Goal: Navigation & Orientation: Find specific page/section

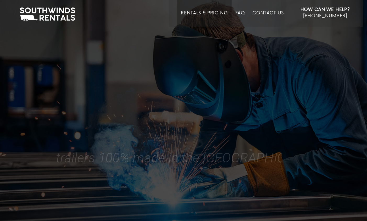
click at [199, 12] on link "Rentals & Pricing" at bounding box center [204, 18] width 47 height 16
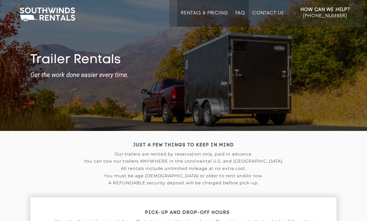
click at [243, 12] on link "FAQ" at bounding box center [241, 18] width 10 height 16
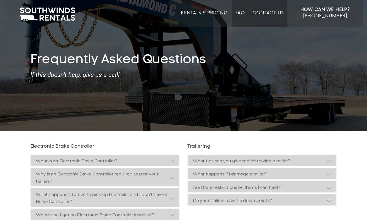
click at [275, 11] on link "Contact Us" at bounding box center [268, 18] width 31 height 16
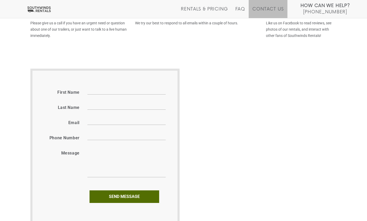
scroll to position [248, 0]
